Goal: Information Seeking & Learning: Find specific fact

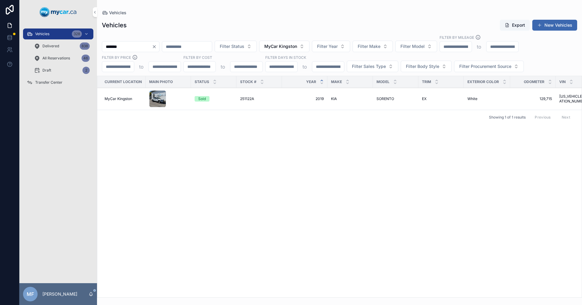
click at [245, 98] on span "251122A" at bounding box center [247, 98] width 14 height 5
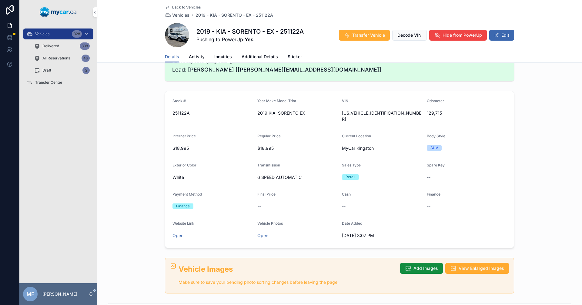
scroll to position [121, 0]
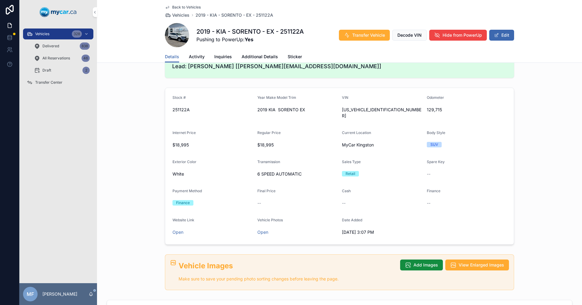
click at [371, 111] on span "[US_VEHICLE_IDENTIFICATION_NUMBER]" at bounding box center [382, 113] width 80 height 12
copy span "[US_VEHICLE_IDENTIFICATION_NUMBER]"
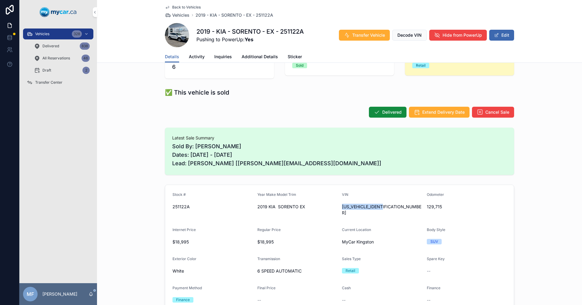
scroll to position [0, 0]
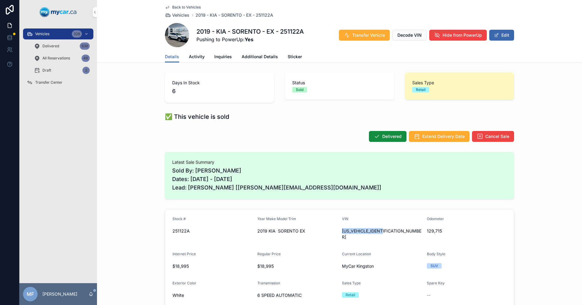
copy span "[US_VEHICLE_IDENTIFICATION_NUMBER]"
click at [175, 15] on span "Vehicles" at bounding box center [180, 15] width 17 height 6
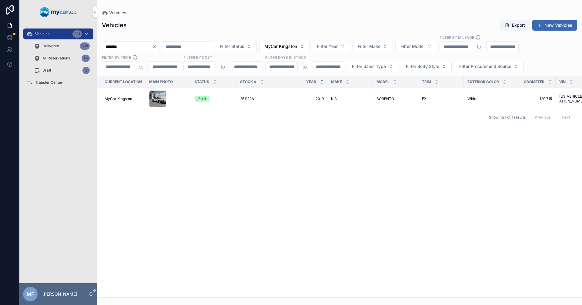
click at [152, 174] on div "Current Location Main Photo Status Stock # Year Make Model Trim Exterior Color …" at bounding box center [339, 186] width 484 height 221
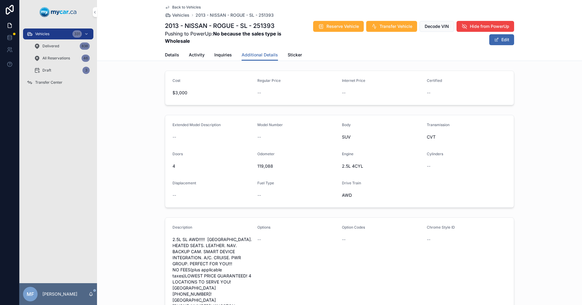
click at [176, 15] on span "Vehicles" at bounding box center [180, 15] width 17 height 6
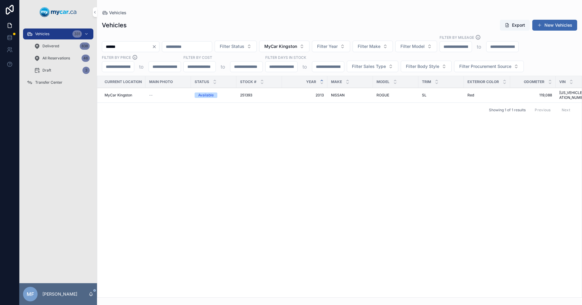
drag, startPoint x: 68, startPoint y: 45, endPoint x: 76, endPoint y: 42, distance: 8.7
click at [67, 45] on div "Vehicles 331 Delivered 838 All Reservations 46 Draft 3 Transfer Center MF [PERS…" at bounding box center [300, 152] width 562 height 305
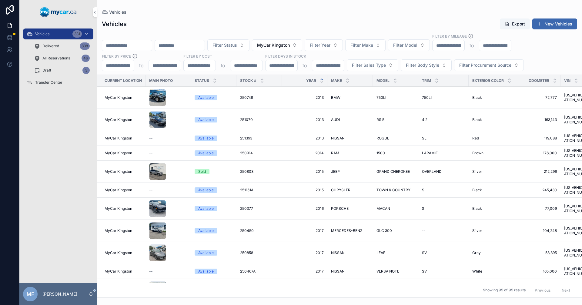
click at [290, 46] on span "MyCar Kingston" at bounding box center [273, 45] width 33 height 6
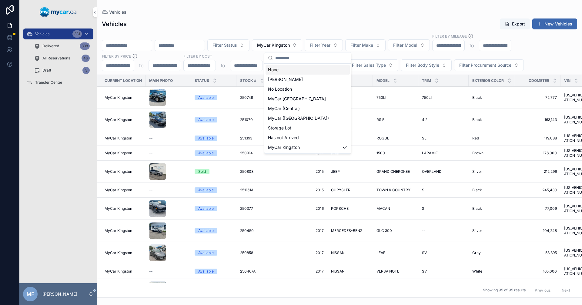
click at [273, 70] on div "None" at bounding box center [307, 70] width 84 height 10
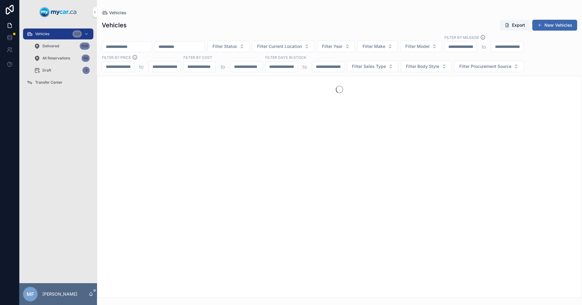
click at [195, 44] on input "scrollable content" at bounding box center [180, 46] width 50 height 8
type input "********"
